Goal: Task Accomplishment & Management: Use online tool/utility

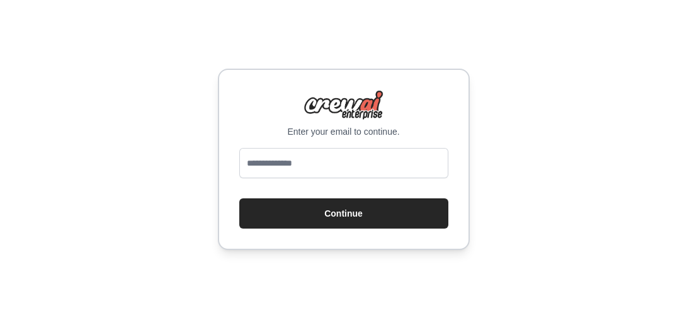
type input "**********"
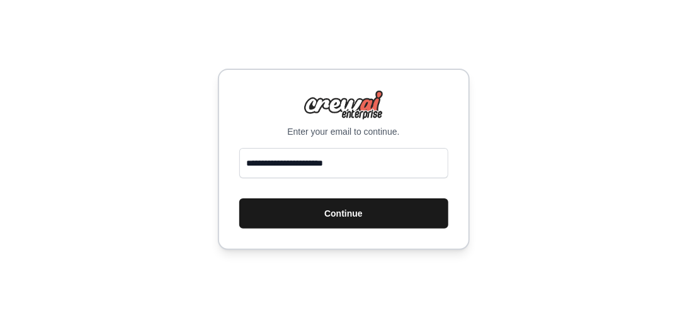
click at [374, 212] on button "Continue" at bounding box center [343, 213] width 209 height 30
click at [351, 214] on button "Continue" at bounding box center [343, 213] width 209 height 30
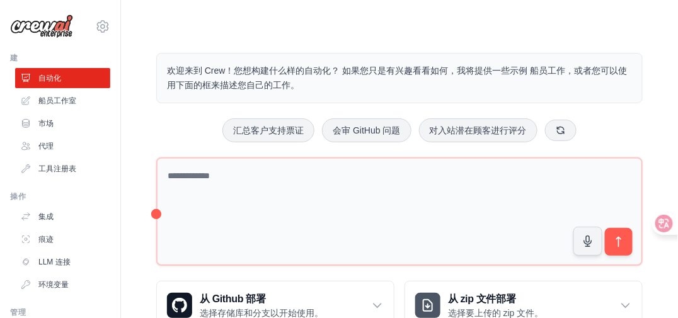
scroll to position [41, 0]
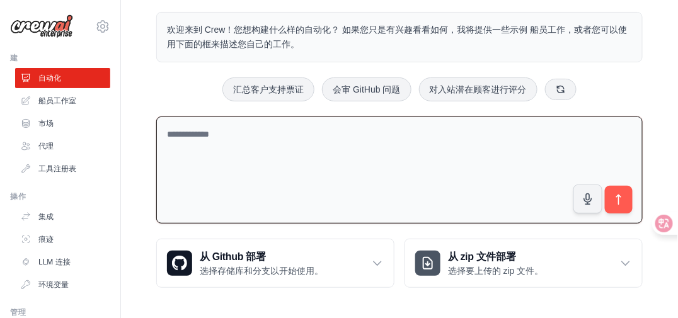
click at [362, 147] on textarea at bounding box center [399, 171] width 486 height 108
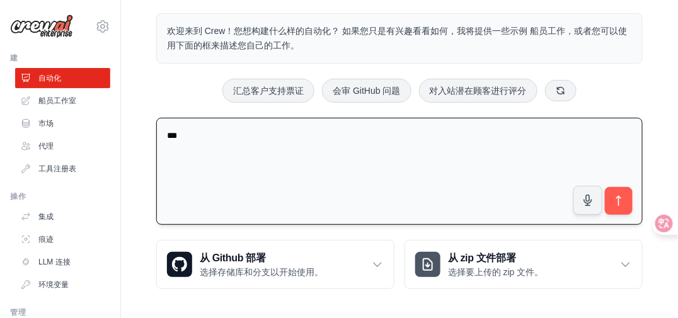
drag, startPoint x: 210, startPoint y: 137, endPoint x: 162, endPoint y: 132, distance: 48.8
click at [162, 132] on textarea "***" at bounding box center [399, 172] width 486 height 108
paste textarea "**********"
type textarea "**********"
click at [620, 205] on button "submit" at bounding box center [618, 200] width 29 height 29
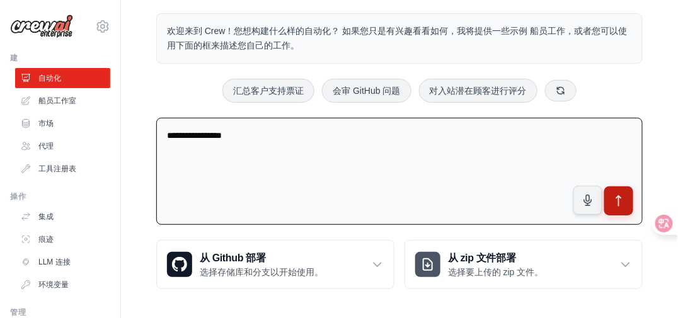
click at [623, 201] on icon "submit" at bounding box center [618, 201] width 13 height 13
click at [617, 198] on icon "submit" at bounding box center [618, 201] width 13 height 13
click at [620, 199] on icon "submit" at bounding box center [618, 201] width 13 height 13
click at [620, 204] on button "submit" at bounding box center [618, 200] width 29 height 29
click at [629, 200] on button "submit" at bounding box center [618, 200] width 29 height 29
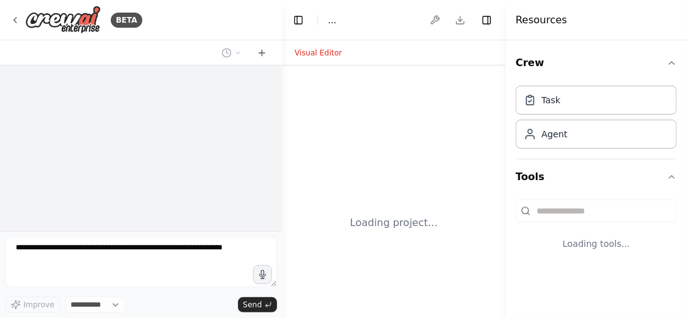
select select "****"
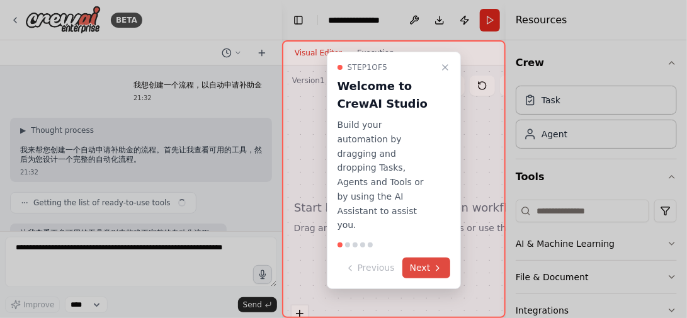
scroll to position [180, 0]
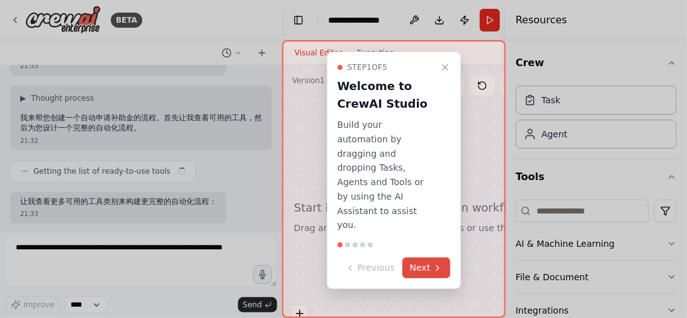
click at [425, 258] on button "Next" at bounding box center [427, 268] width 49 height 21
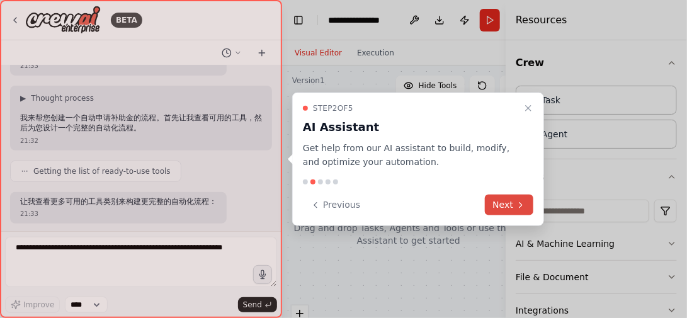
click at [505, 203] on button "Next" at bounding box center [509, 205] width 49 height 21
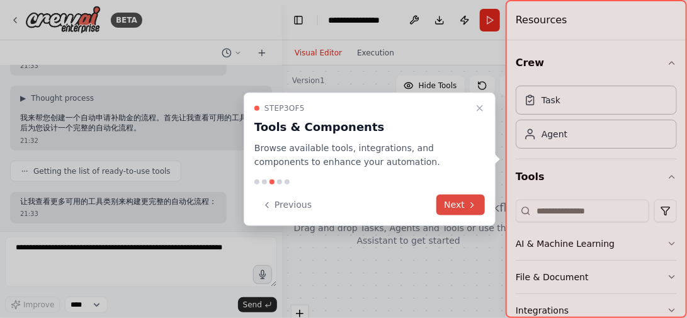
click at [466, 207] on button "Next" at bounding box center [461, 205] width 49 height 21
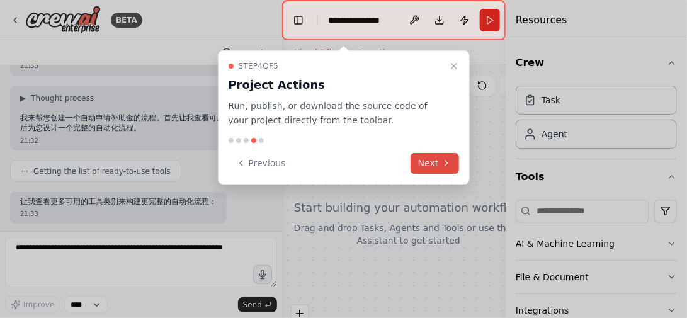
click at [435, 163] on button "Next" at bounding box center [435, 163] width 49 height 21
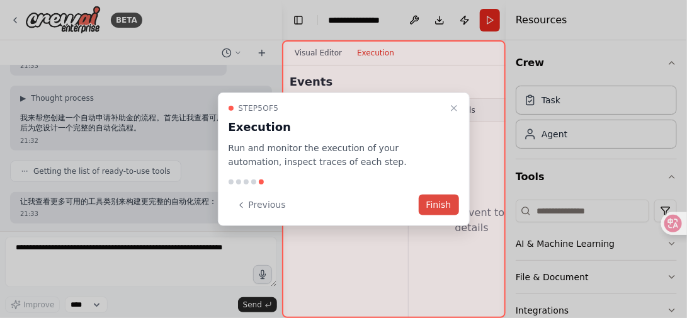
click at [442, 207] on button "Finish" at bounding box center [439, 205] width 40 height 21
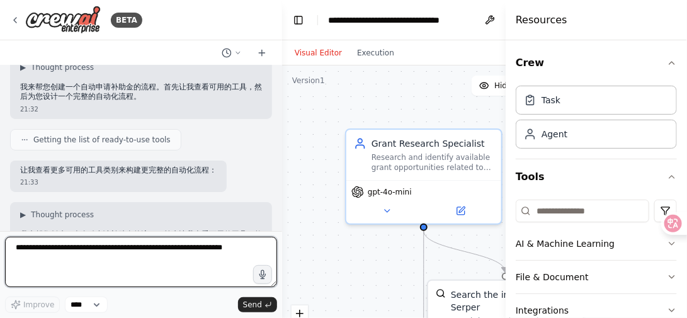
scroll to position [126, 0]
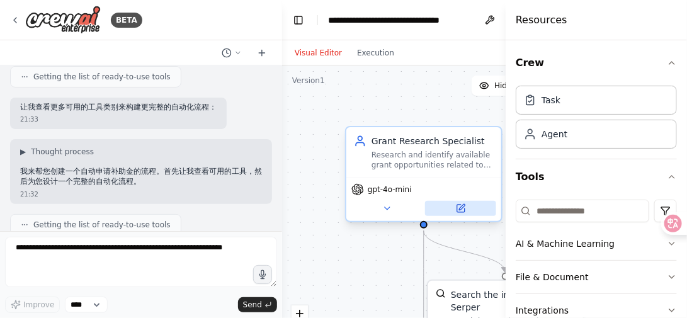
click at [462, 211] on icon at bounding box center [461, 209] width 8 height 8
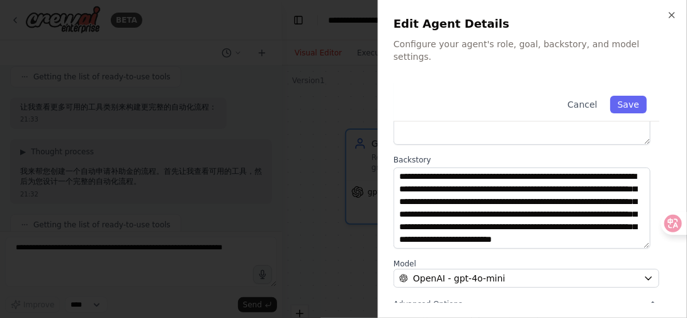
scroll to position [0, 0]
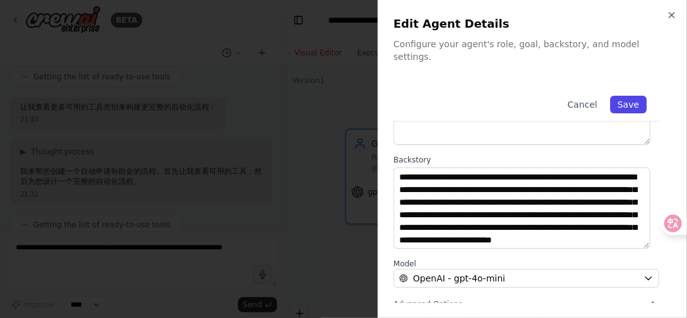
click at [631, 96] on button "Save" at bounding box center [628, 105] width 37 height 18
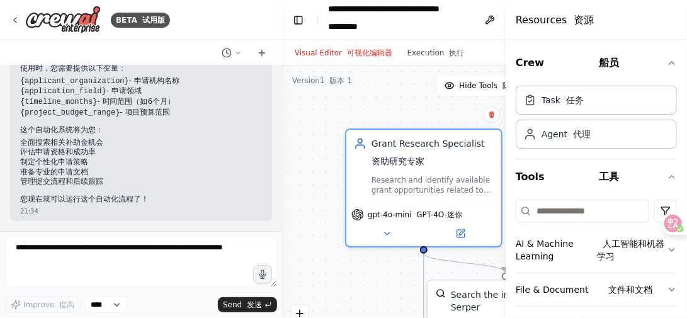
scroll to position [1264, 0]
